Goal: Task Accomplishment & Management: Manage account settings

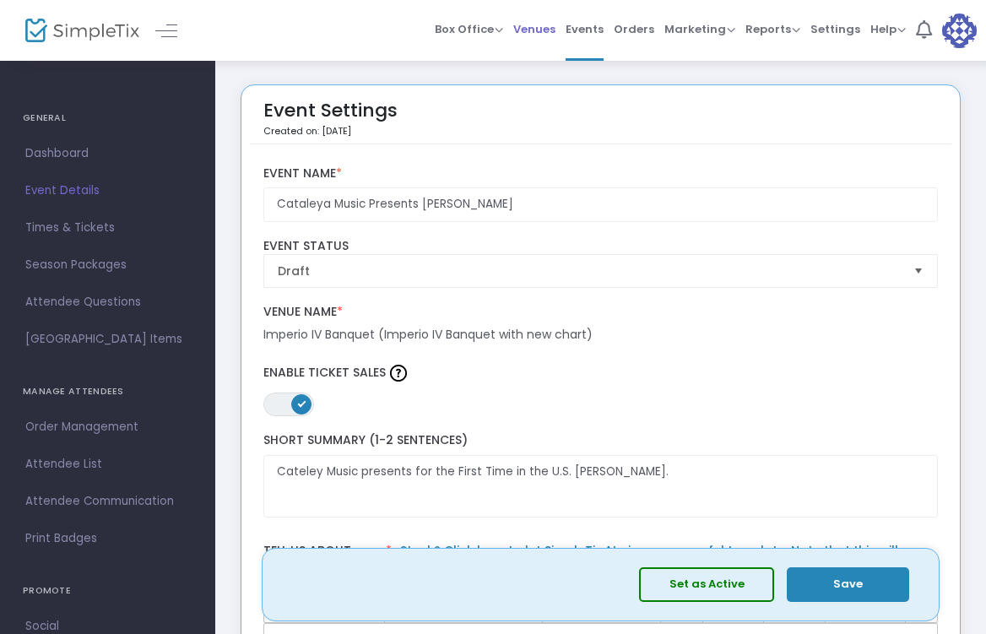
click at [555, 24] on span "Venues" at bounding box center [534, 29] width 42 height 43
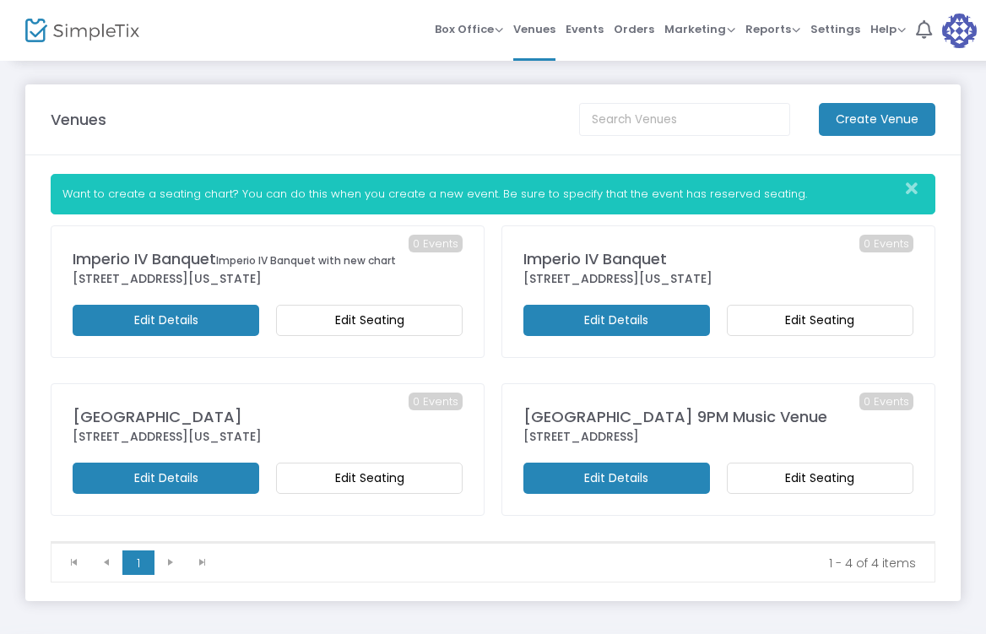
click at [588, 319] on m-button "Edit Details" at bounding box center [616, 320] width 187 height 31
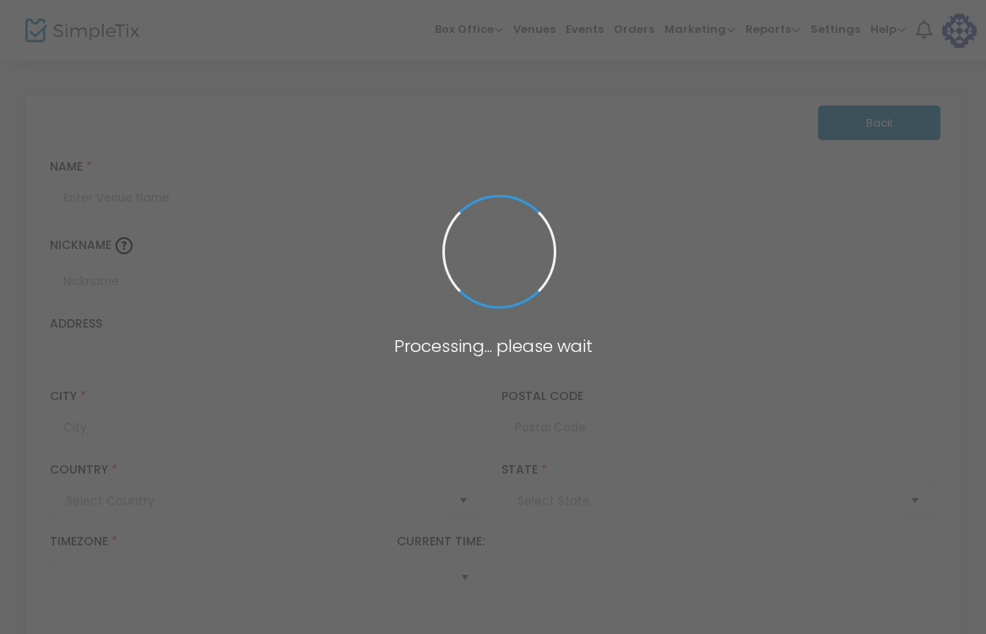
type input "[GEOGRAPHIC_DATA]"
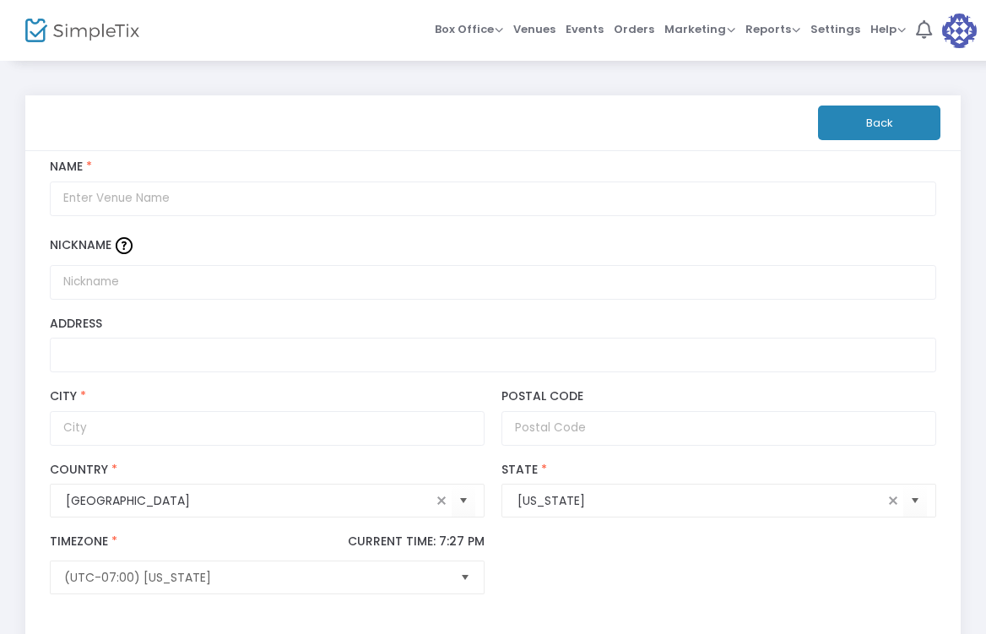
click at [857, 119] on button "Back" at bounding box center [879, 122] width 122 height 35
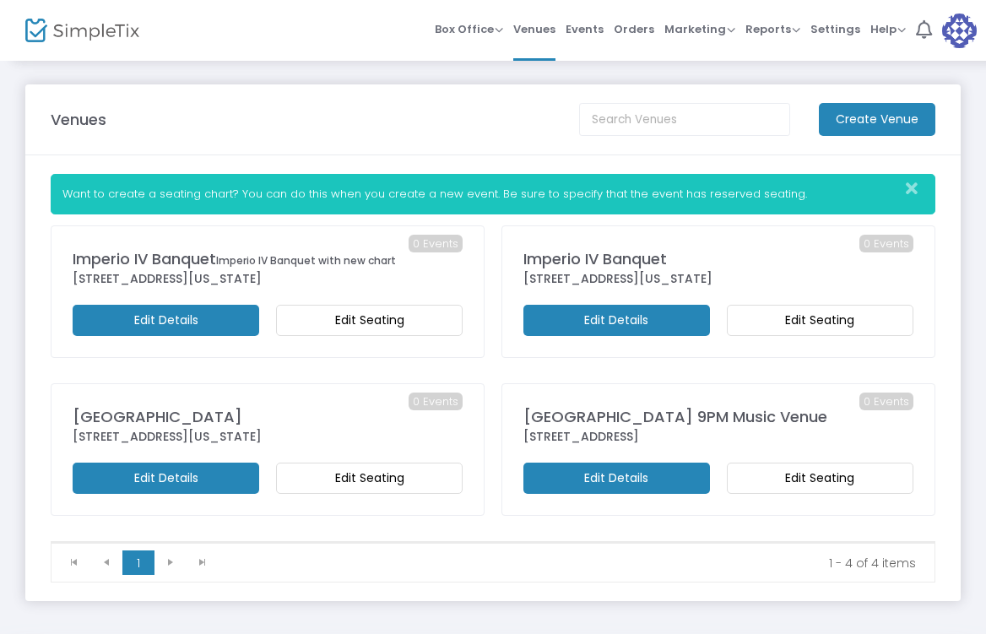
click at [799, 333] on m-button "Edit Seating" at bounding box center [820, 320] width 187 height 31
click at [362, 326] on m-button "Edit Seating" at bounding box center [369, 320] width 187 height 31
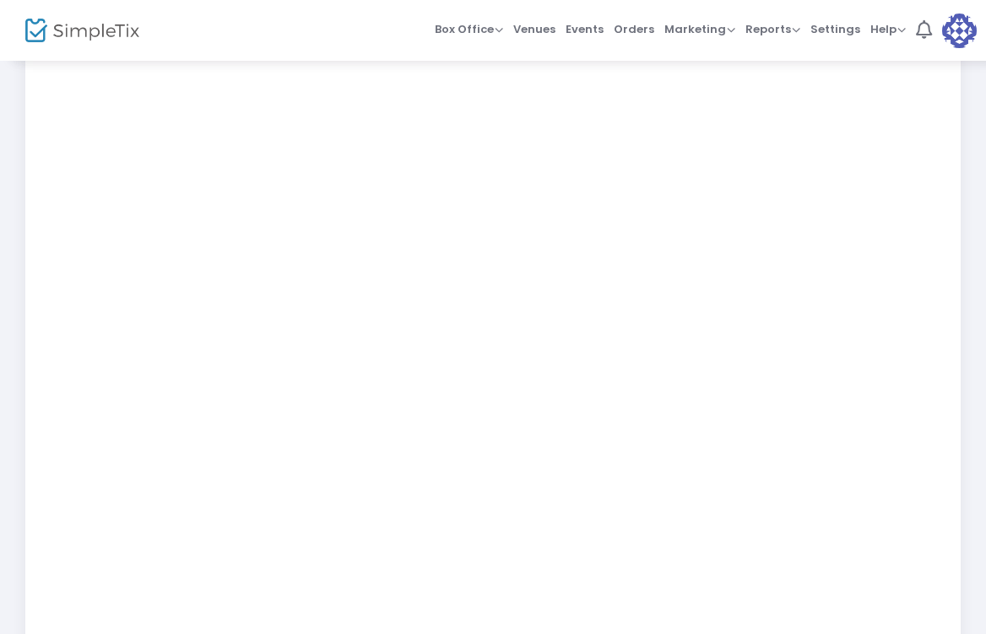
scroll to position [435, 0]
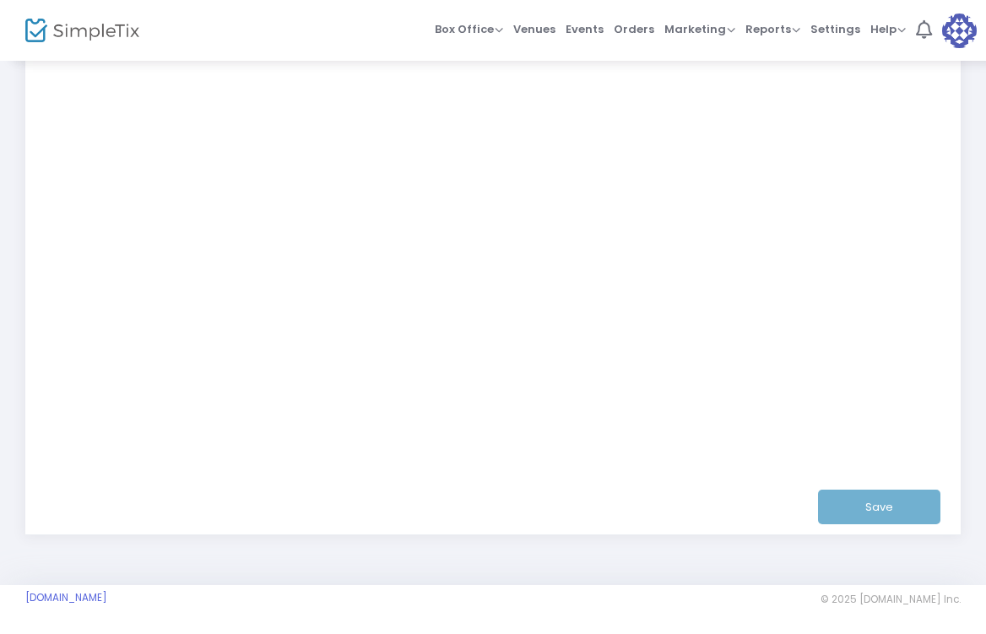
click at [863, 517] on div "Save" at bounding box center [493, 506] width 887 height 55
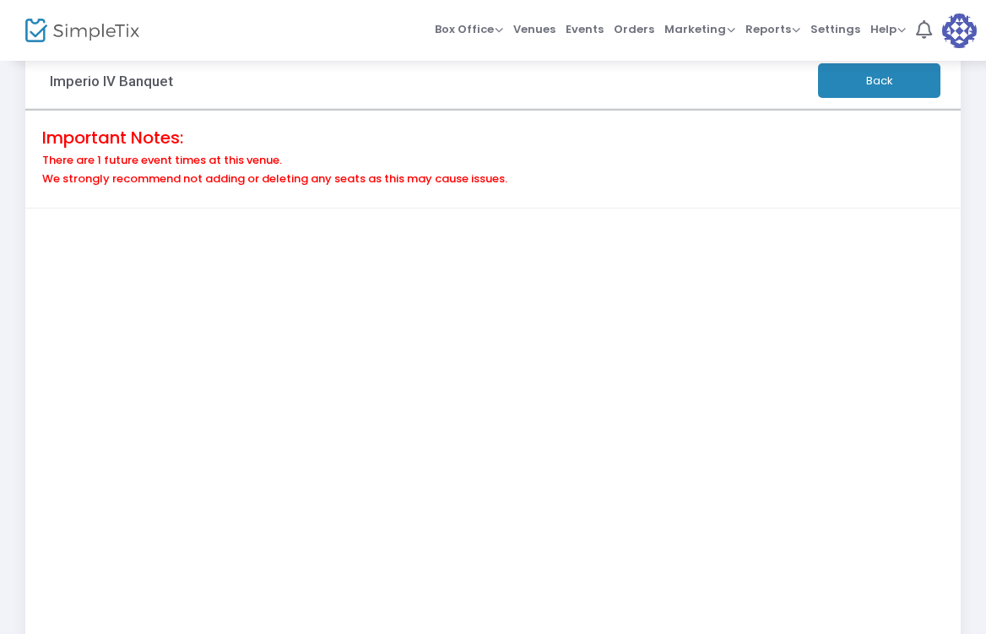
scroll to position [28, 0]
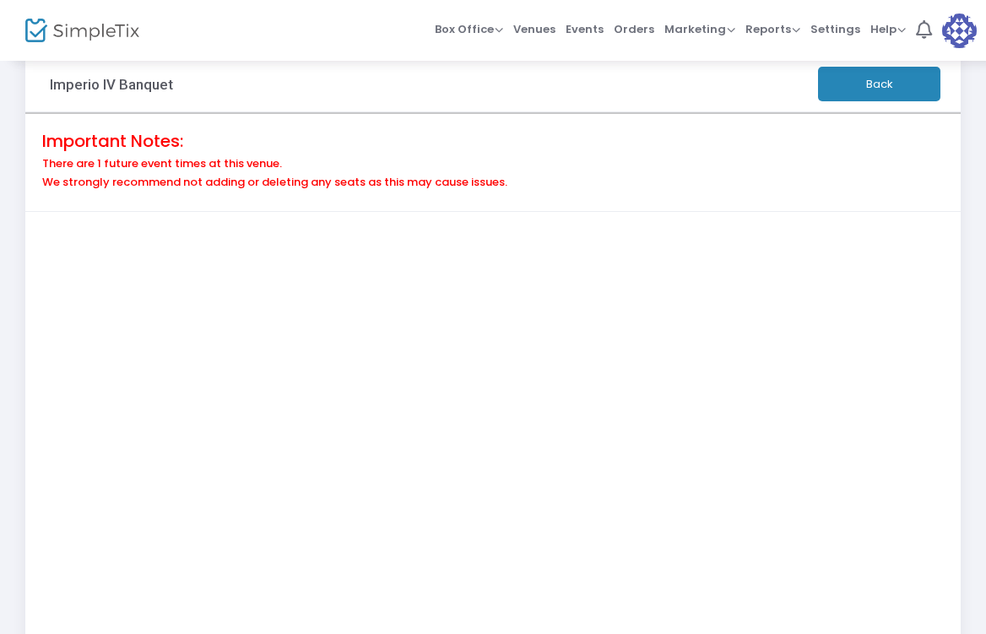
click at [902, 90] on button "Back" at bounding box center [879, 84] width 122 height 35
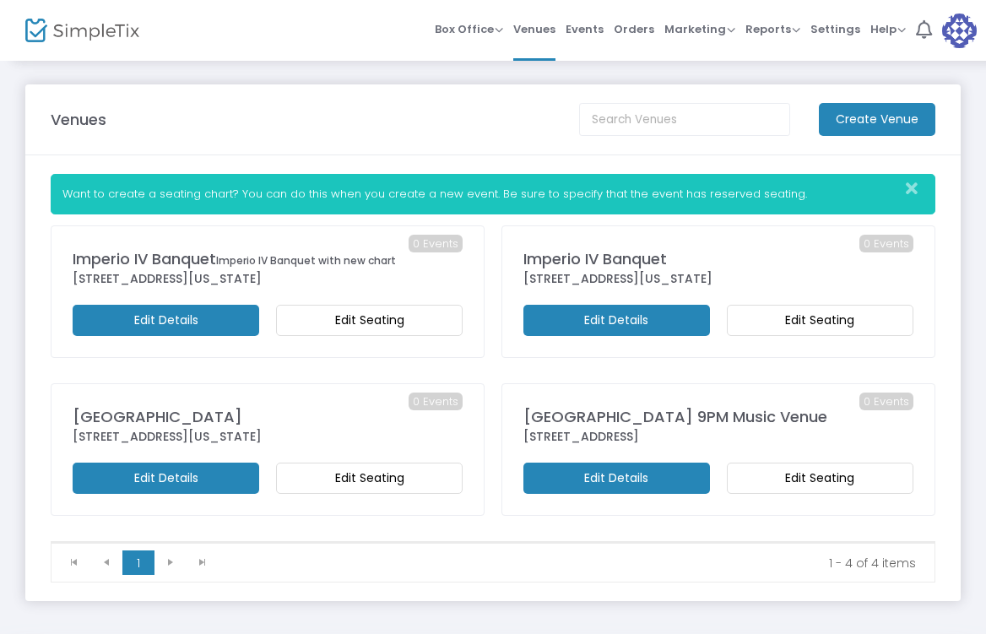
click at [219, 282] on div "[STREET_ADDRESS][US_STATE]" at bounding box center [268, 279] width 390 height 18
click at [209, 320] on m-button "Edit Details" at bounding box center [166, 320] width 187 height 31
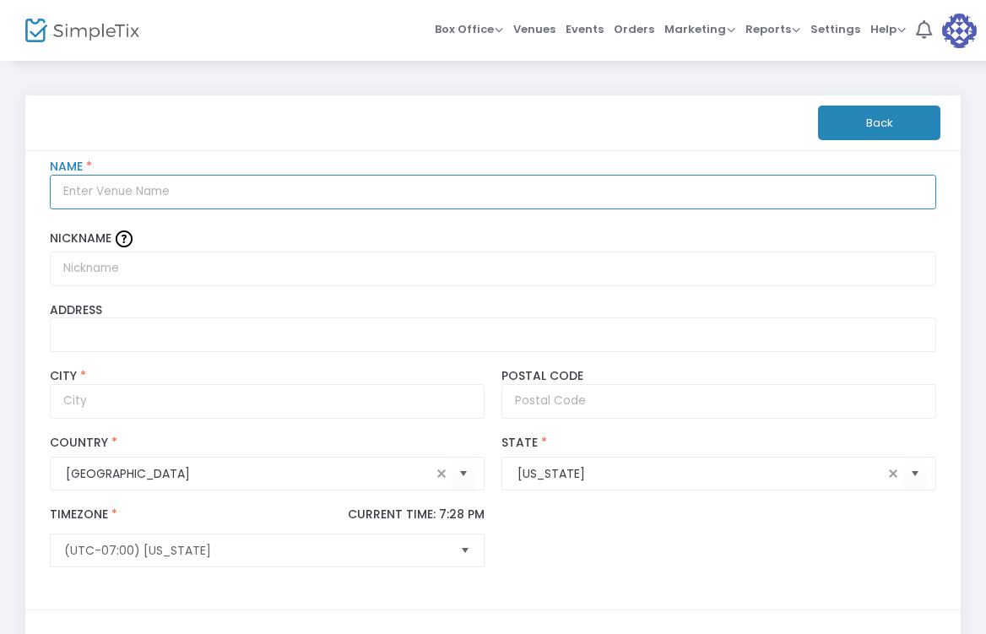
click at [916, 192] on input "Name *" at bounding box center [493, 192] width 887 height 35
click at [648, 187] on input "Name *" at bounding box center [493, 192] width 887 height 35
type input "i"
type input "Imp"
